Goal: Information Seeking & Learning: Learn about a topic

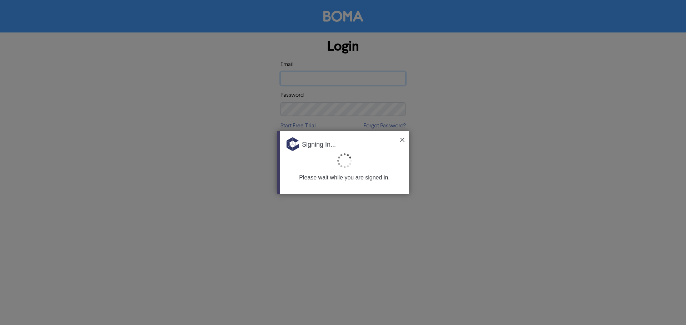
type input "[PERSON_NAME][EMAIL_ADDRESS][DOMAIN_NAME]"
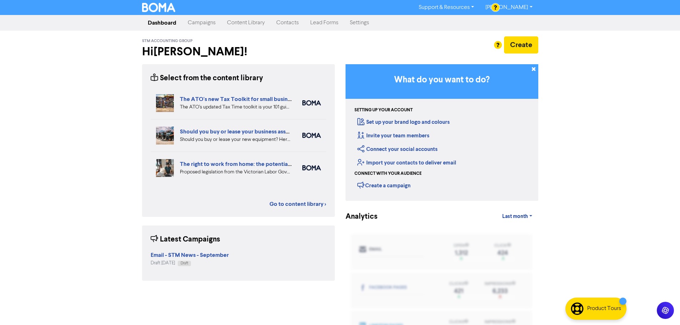
click at [217, 164] on link "The right to work from home: the potential impact for your employees and busine…" at bounding box center [286, 164] width 213 height 7
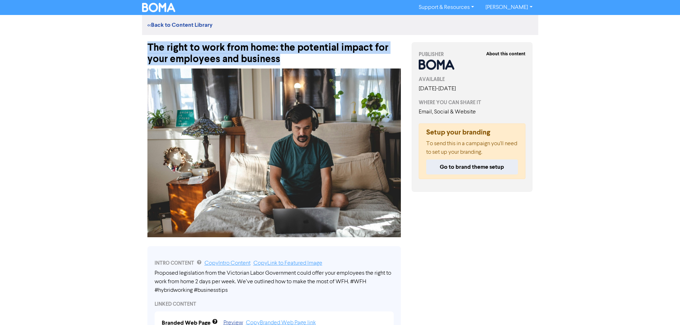
drag, startPoint x: 283, startPoint y: 61, endPoint x: 123, endPoint y: 48, distance: 160.6
click at [123, 48] on div "Support & Resources Video Tutorials FAQ & Guides Marketing Education Trisha Ros…" at bounding box center [340, 162] width 680 height 325
copy div "The right to work from home: the potential impact for your employees and busine…"
click at [106, 121] on div "Support & Resources Video Tutorials FAQ & Guides Marketing Education Trisha Ros…" at bounding box center [340, 162] width 680 height 325
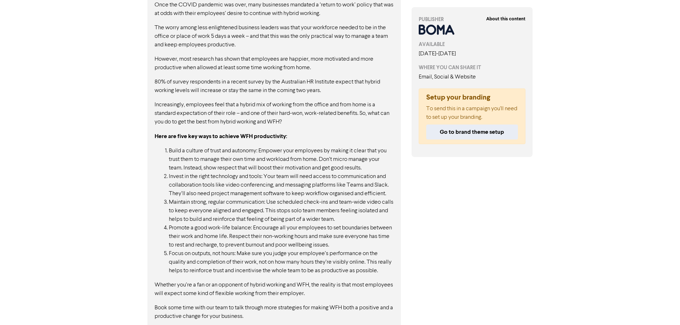
scroll to position [748, 0]
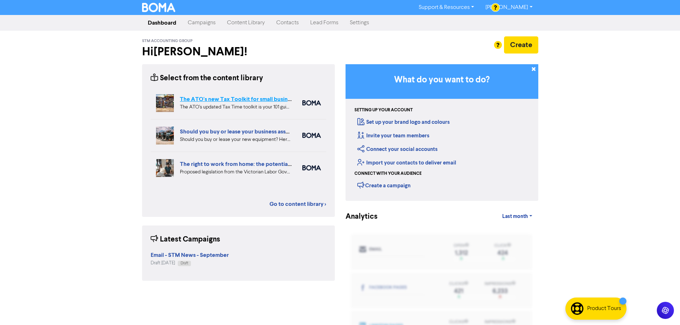
click at [239, 98] on link "The ATO's new Tax Toolkit for small business owners" at bounding box center [248, 99] width 136 height 7
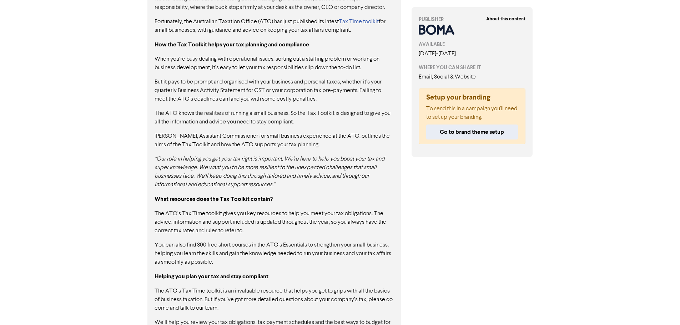
scroll to position [453, 0]
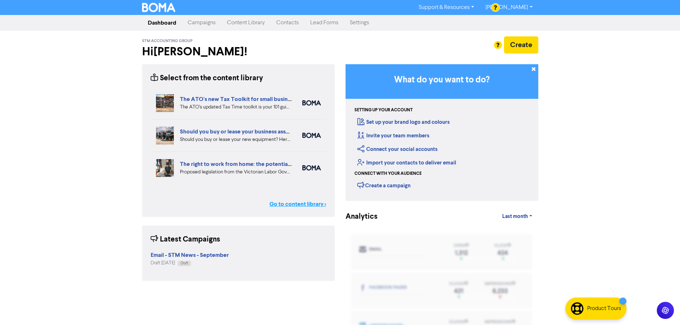
click at [311, 205] on link "Go to content library >" at bounding box center [298, 204] width 57 height 9
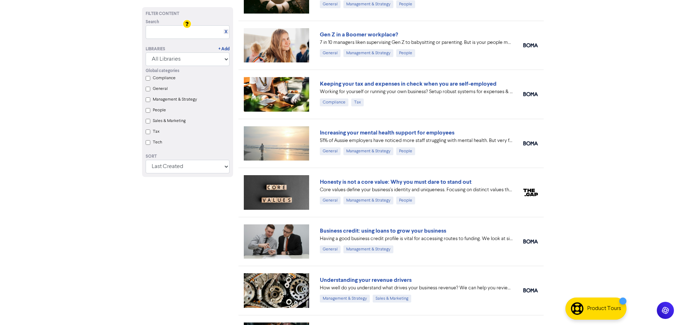
scroll to position [536, 0]
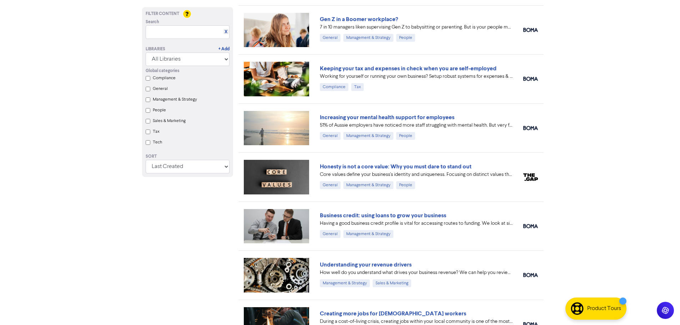
click at [363, 118] on link "Increasing your mental health support for employees" at bounding box center [387, 117] width 135 height 7
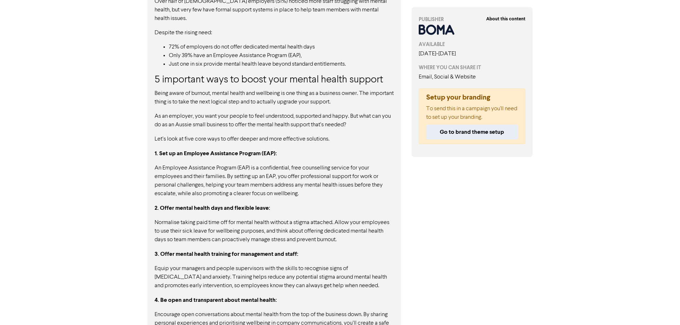
scroll to position [464, 0]
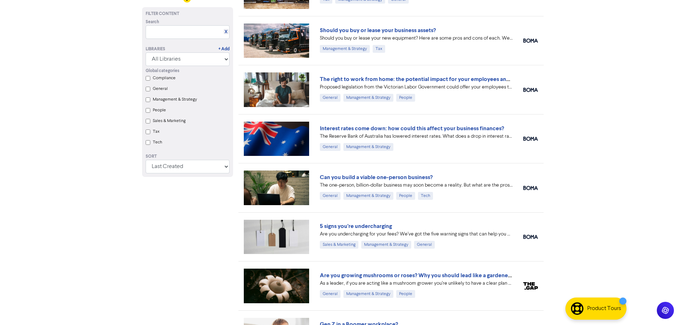
scroll to position [214, 0]
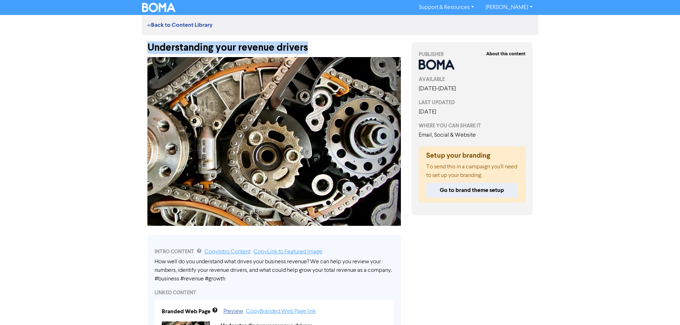
drag, startPoint x: 311, startPoint y: 48, endPoint x: 149, endPoint y: 53, distance: 161.5
click at [149, 53] on div "Understanding your revenue drivers" at bounding box center [275, 44] width 254 height 19
copy div "Understanding your revenue drivers"
